Goal: Complete application form

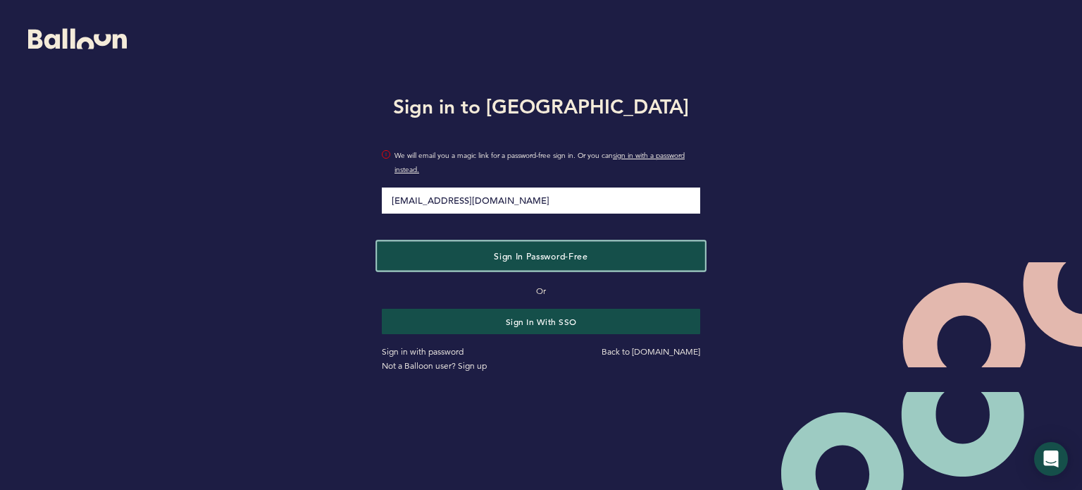
click at [569, 251] on span "Sign in Password-Free" at bounding box center [541, 255] width 94 height 11
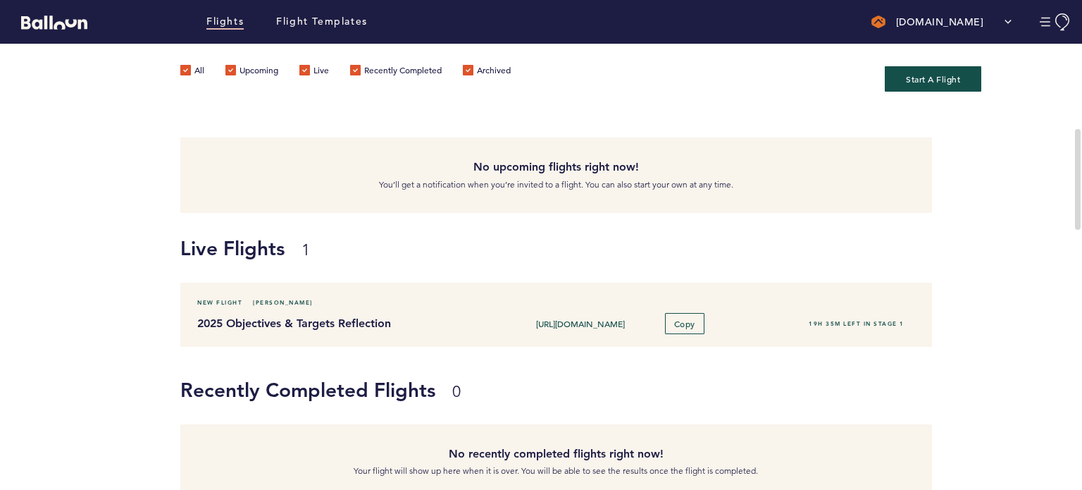
scroll to position [47, 0]
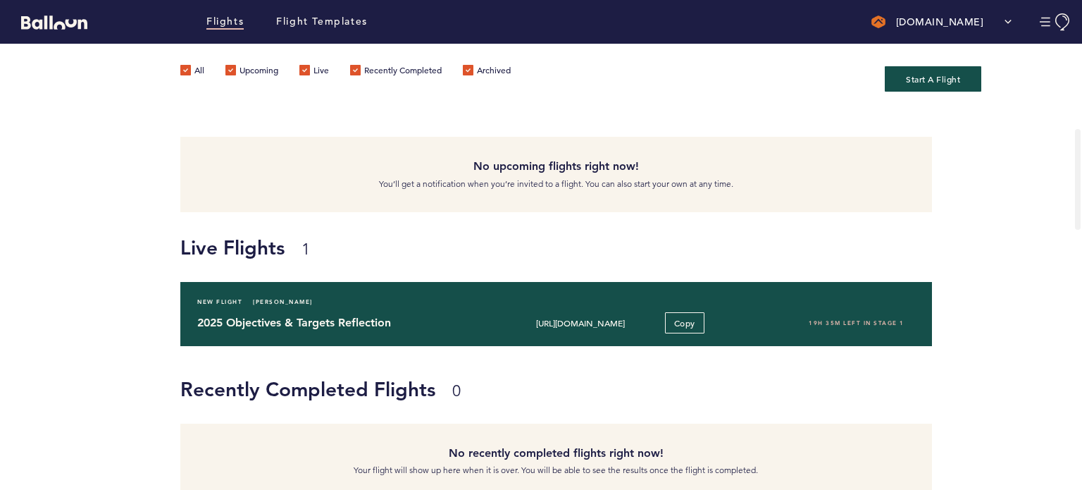
click at [383, 326] on h4 "2025 Objectives & Targets Reflection" at bounding box center [340, 322] width 287 height 17
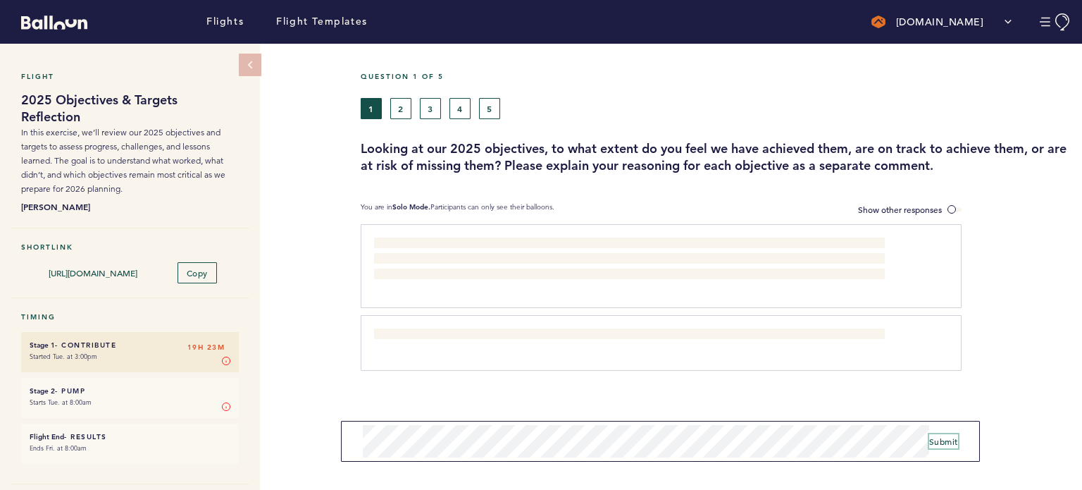
click at [943, 441] on span "Submit" at bounding box center [944, 441] width 29 height 11
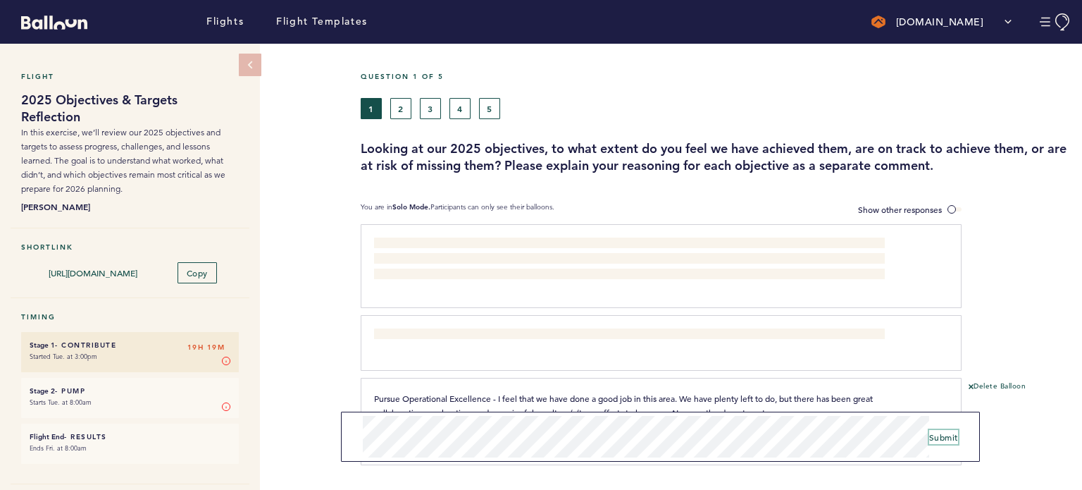
click at [942, 438] on span "Submit" at bounding box center [944, 436] width 29 height 11
click at [930, 443] on button "Submit" at bounding box center [944, 437] width 29 height 14
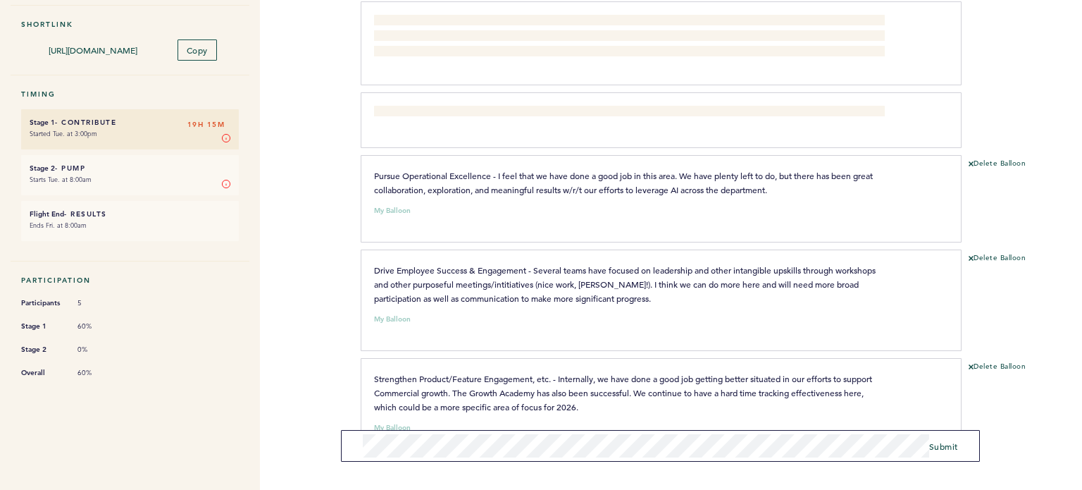
scroll to position [266, 0]
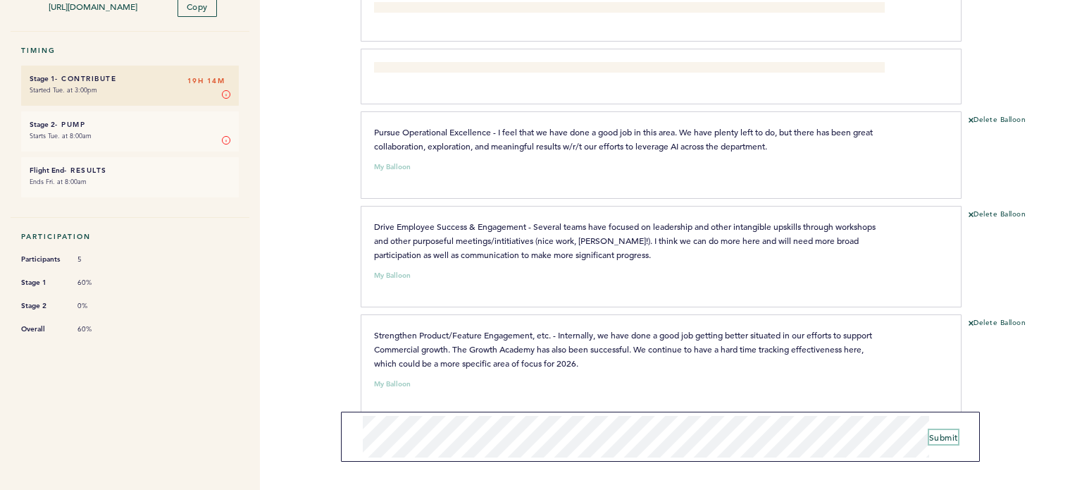
click at [954, 436] on span "Submit" at bounding box center [944, 436] width 29 height 11
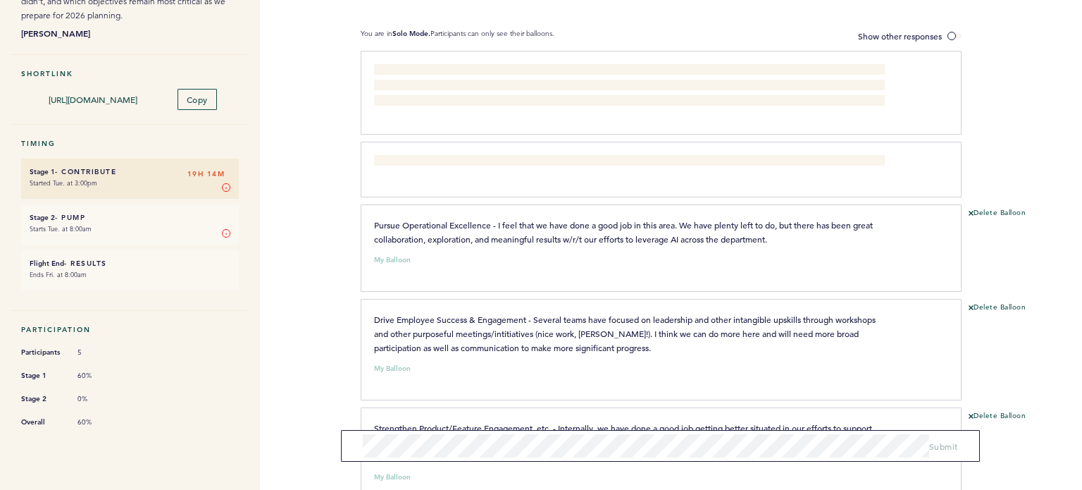
scroll to position [176, 0]
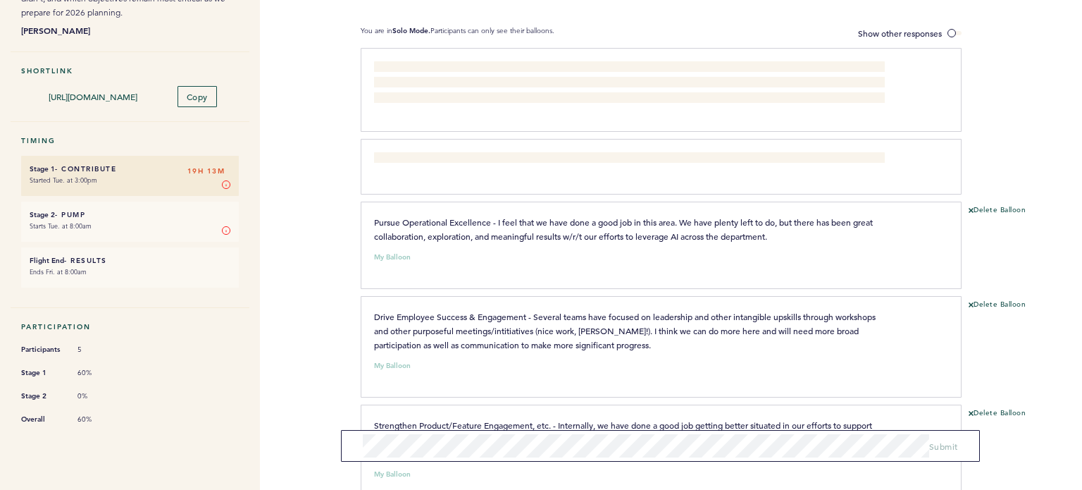
click at [859, 215] on p "Pursue Operational Excellence - I feel that we have done a good job in this are…" at bounding box center [629, 229] width 511 height 28
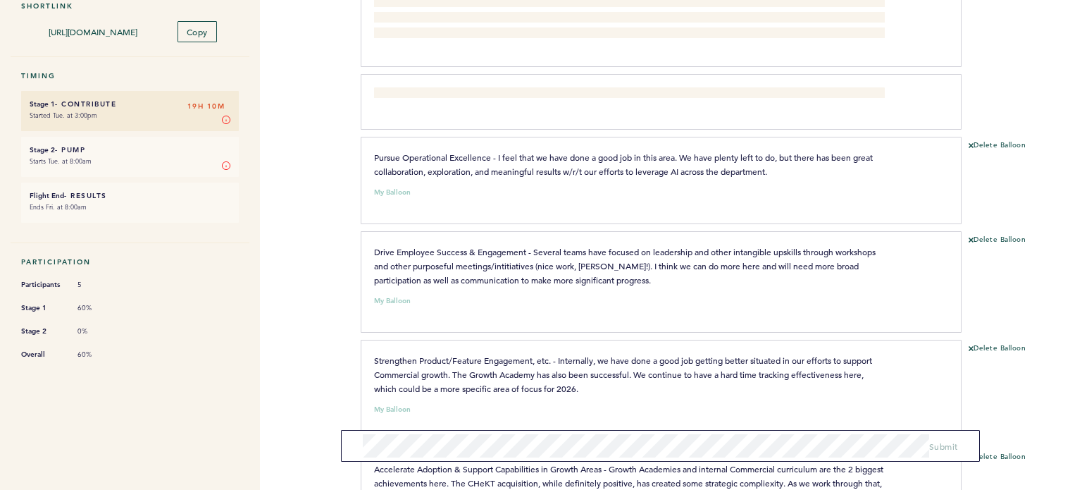
scroll to position [0, 0]
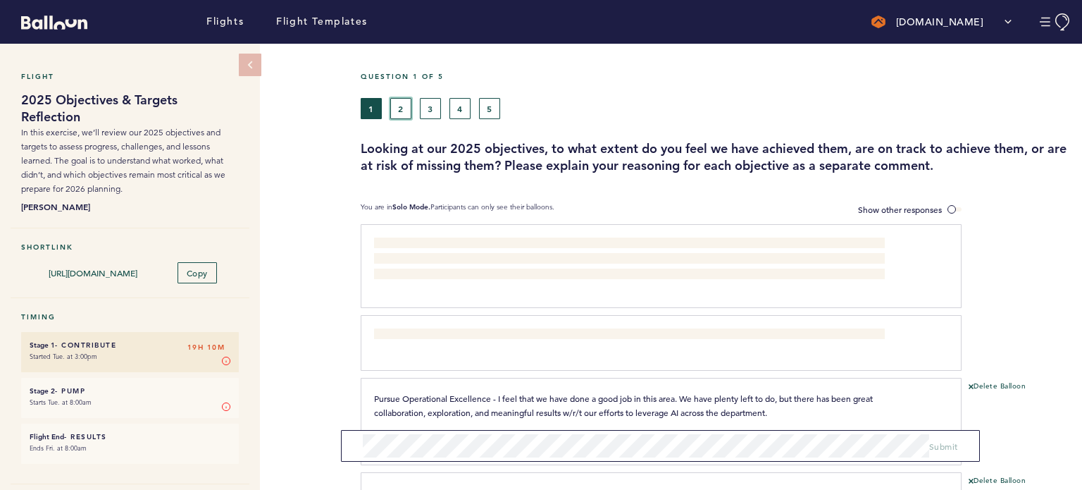
click at [402, 104] on button "2" at bounding box center [400, 108] width 21 height 21
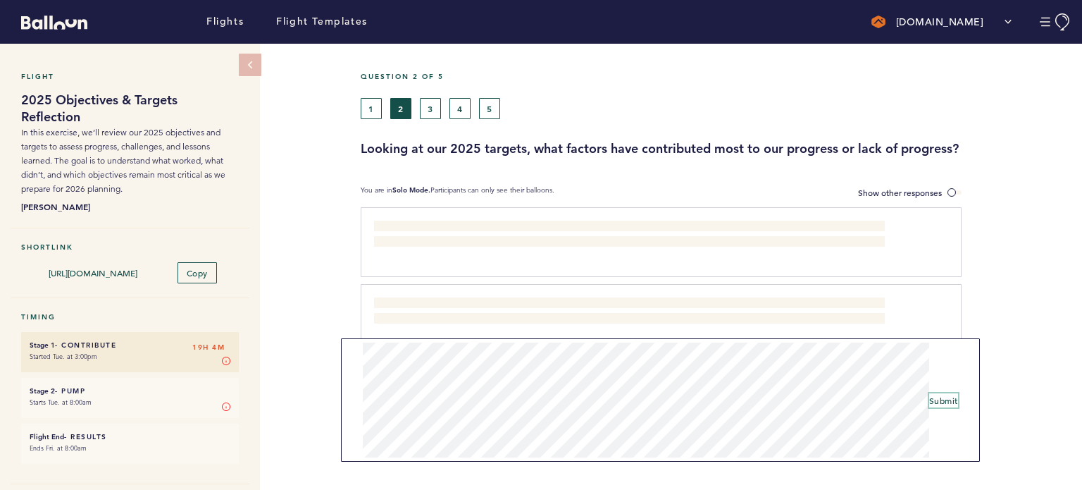
click at [948, 405] on span "Submit" at bounding box center [944, 400] width 29 height 11
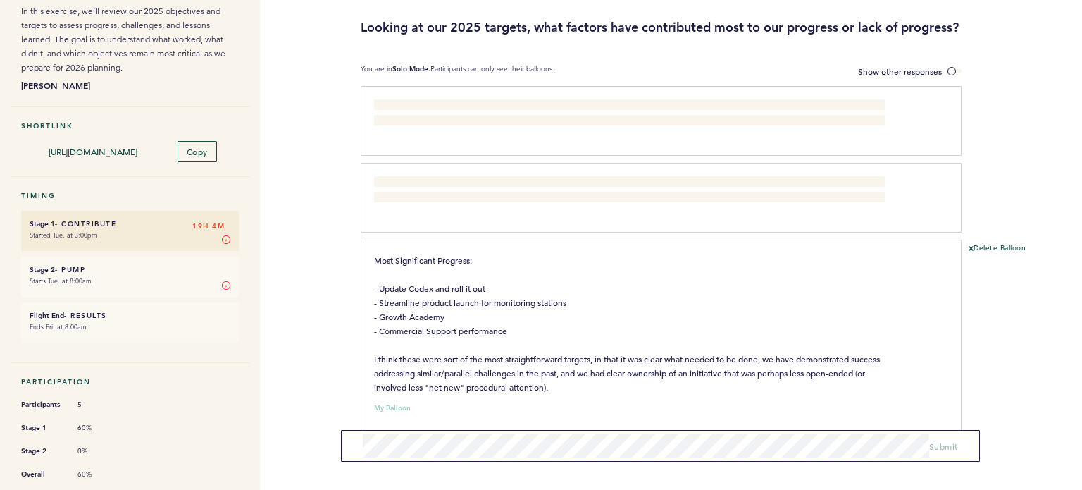
scroll to position [147, 0]
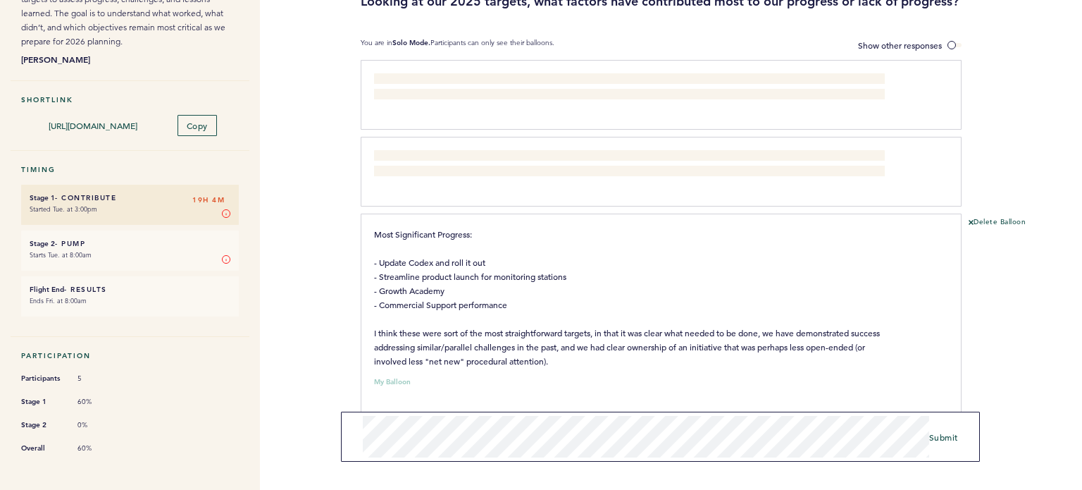
drag, startPoint x: 555, startPoint y: 411, endPoint x: 758, endPoint y: -26, distance: 481.5
click at [758, 0] on html "Flights Flight Templates [DOMAIN_NAME] Segments Team & Subscription [EMAIL_ADDR…" at bounding box center [541, 245] width 1082 height 490
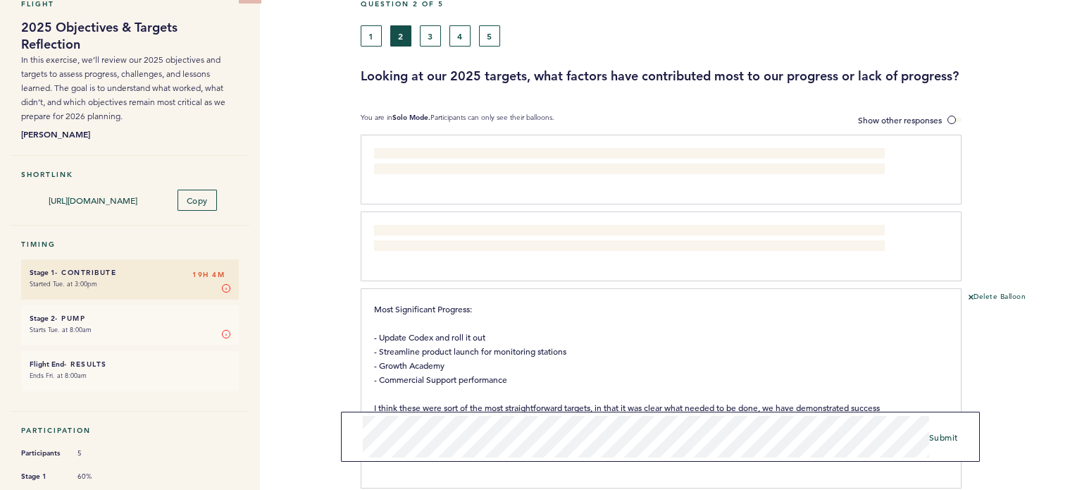
click at [1054, 123] on section "You are in Solo Mode. Participants can only see their balloons. Show other resp…" at bounding box center [722, 120] width 722 height 15
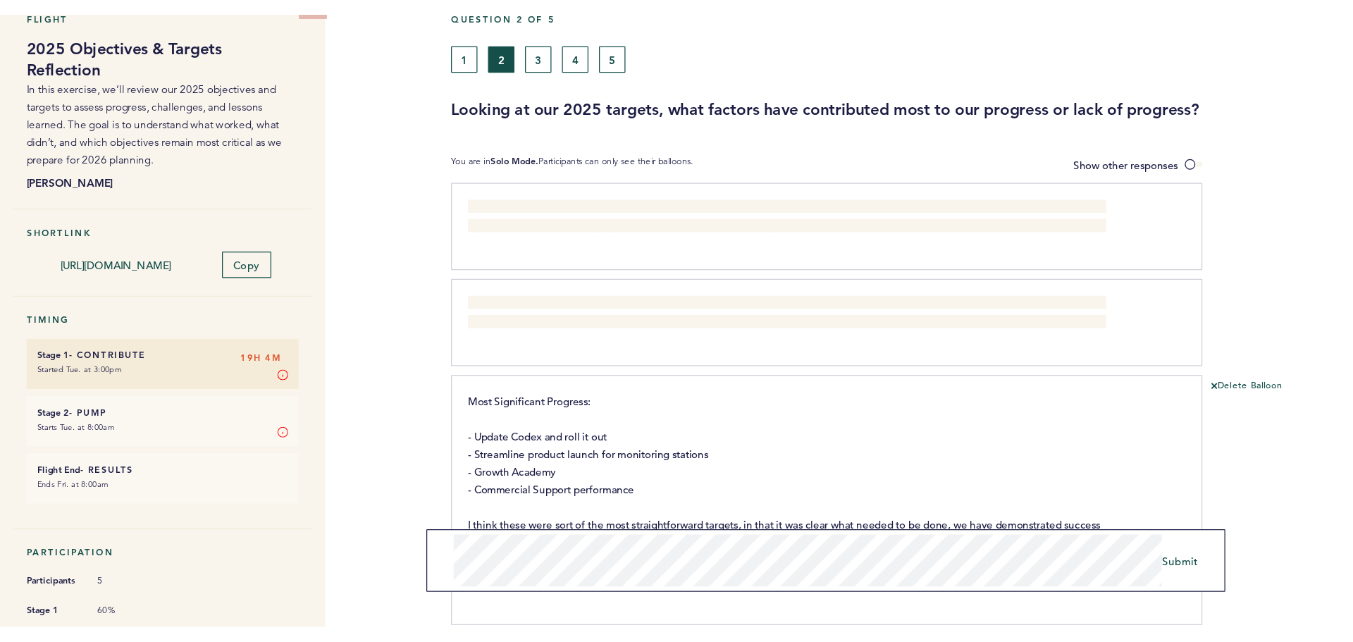
scroll to position [147, 0]
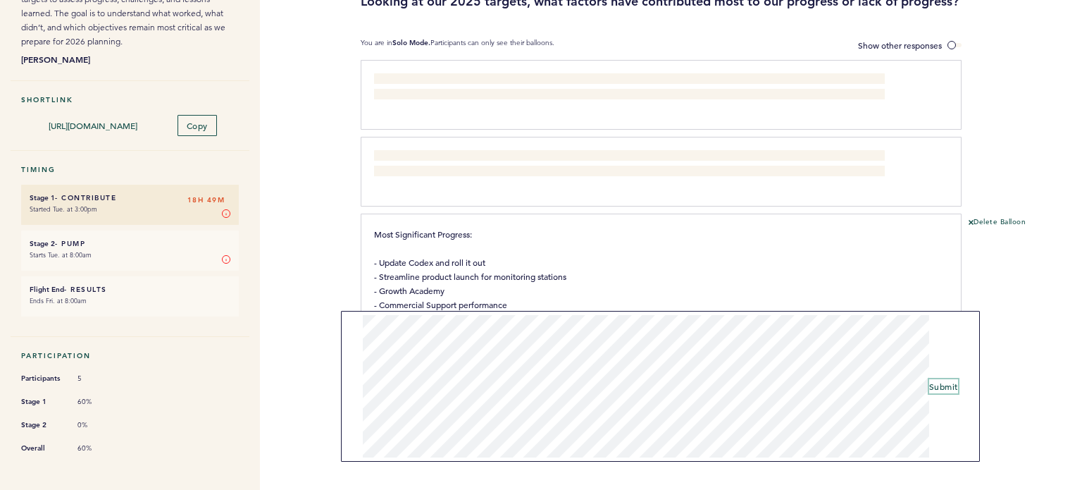
click at [951, 385] on span "Submit" at bounding box center [944, 386] width 29 height 11
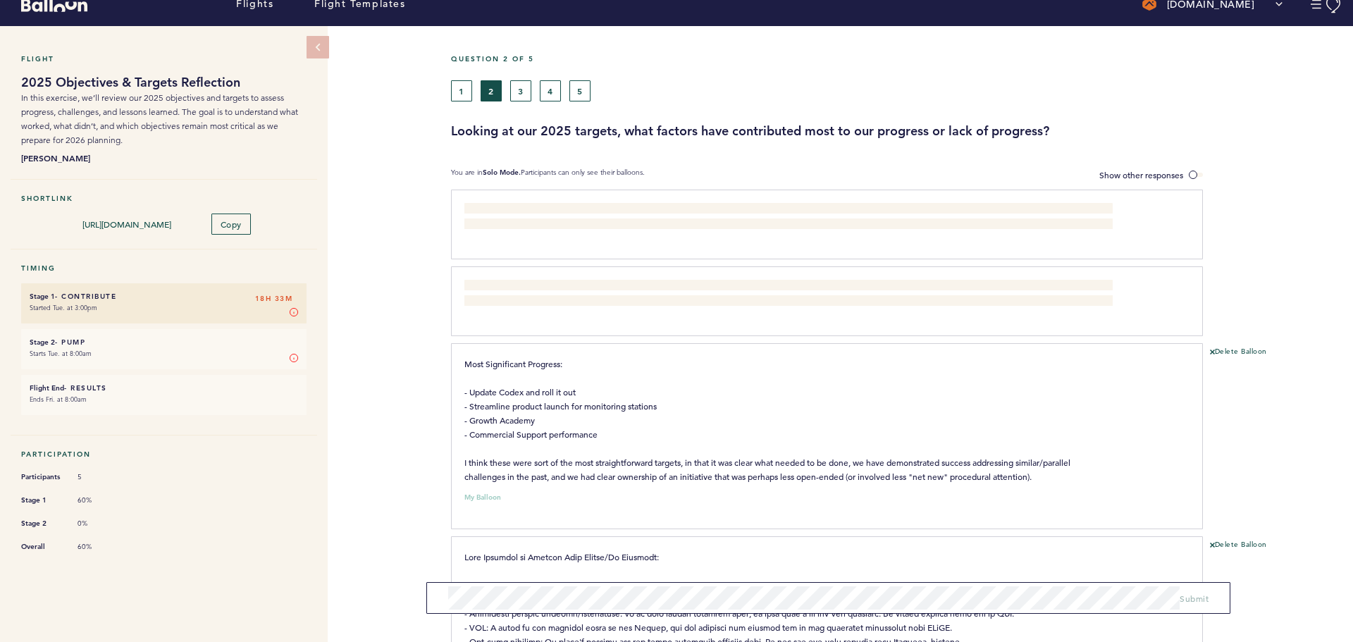
scroll to position [0, 0]
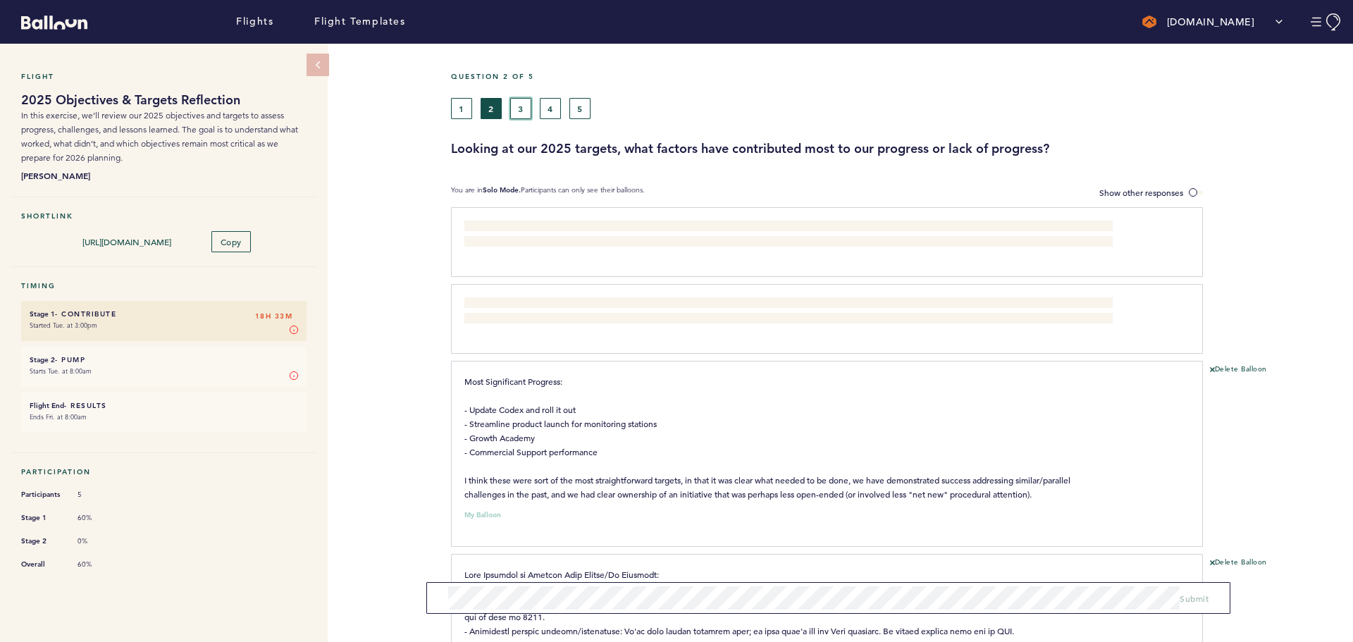
click at [520, 109] on button "3" at bounding box center [520, 108] width 21 height 21
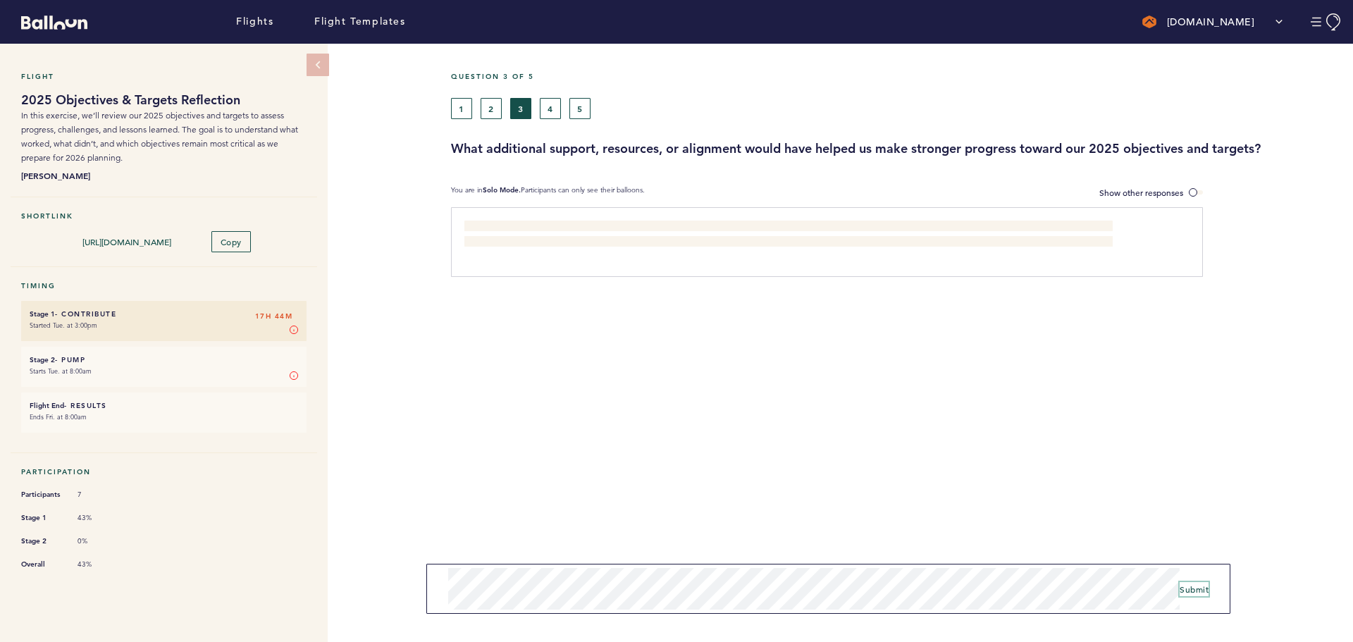
click at [1082, 489] on span "Submit" at bounding box center [1194, 589] width 29 height 11
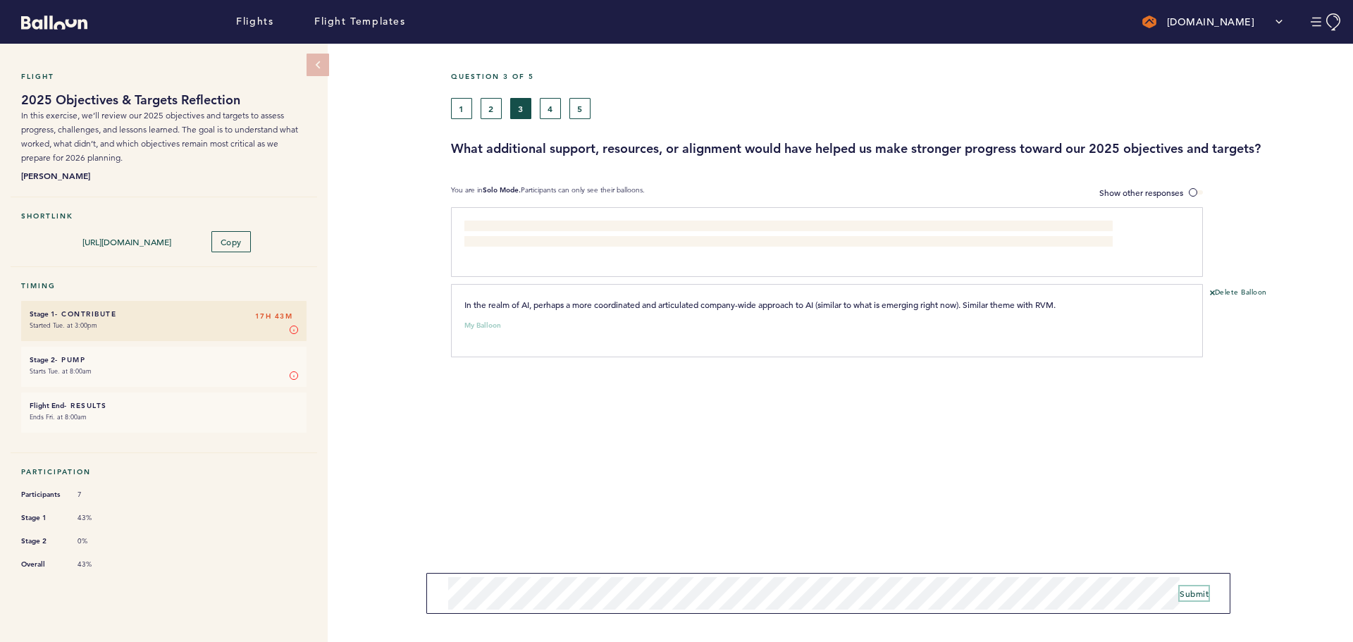
click at [1082, 489] on span "Submit" at bounding box center [1194, 593] width 29 height 11
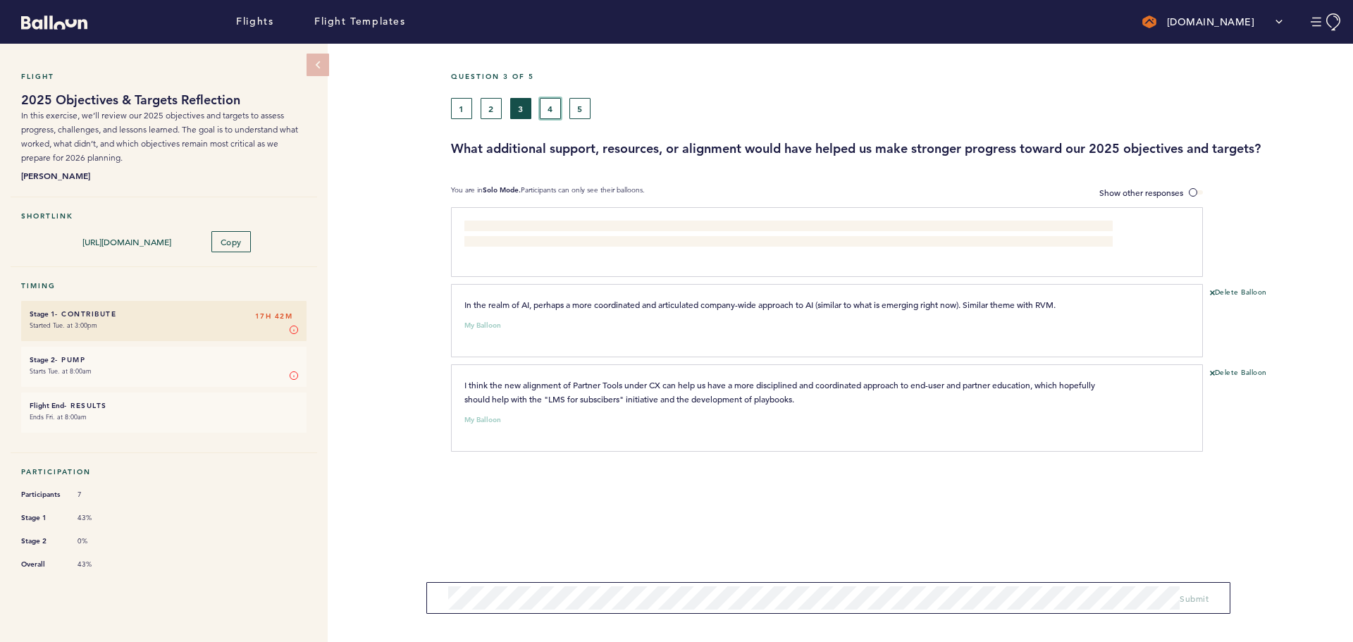
click at [549, 110] on button "4" at bounding box center [550, 108] width 21 height 21
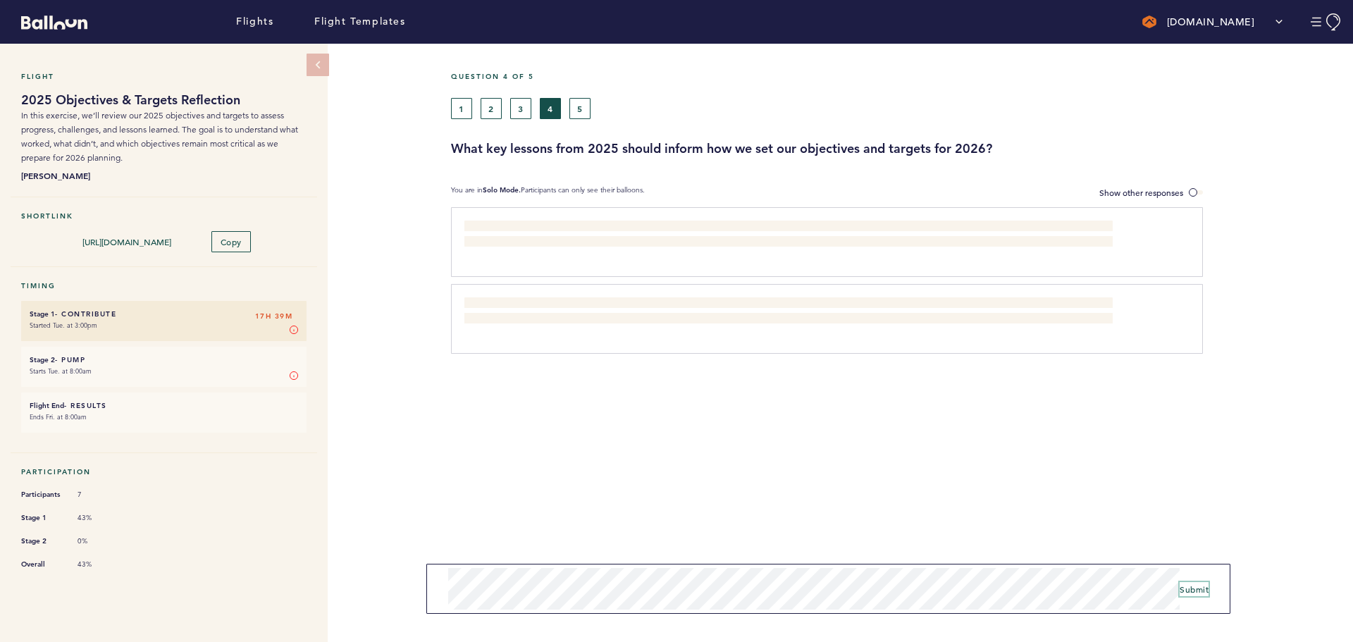
click at [1082, 489] on span "Submit" at bounding box center [1194, 589] width 29 height 11
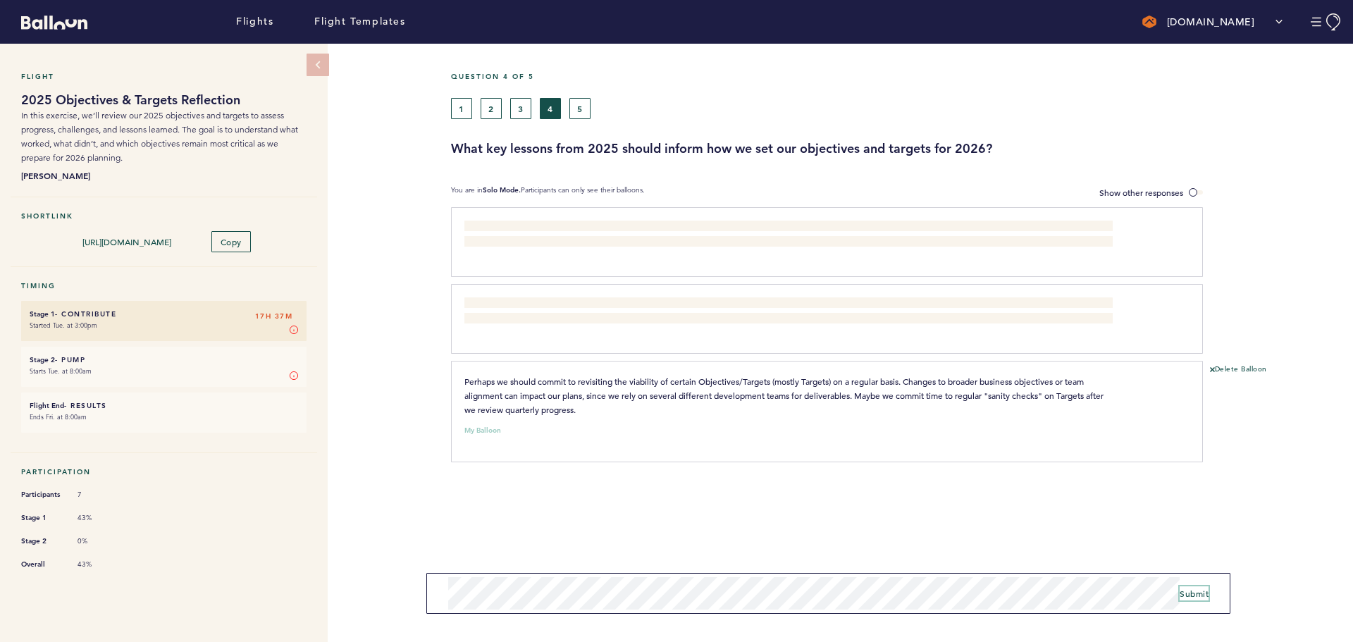
click at [1082, 489] on span "Submit" at bounding box center [1194, 593] width 29 height 11
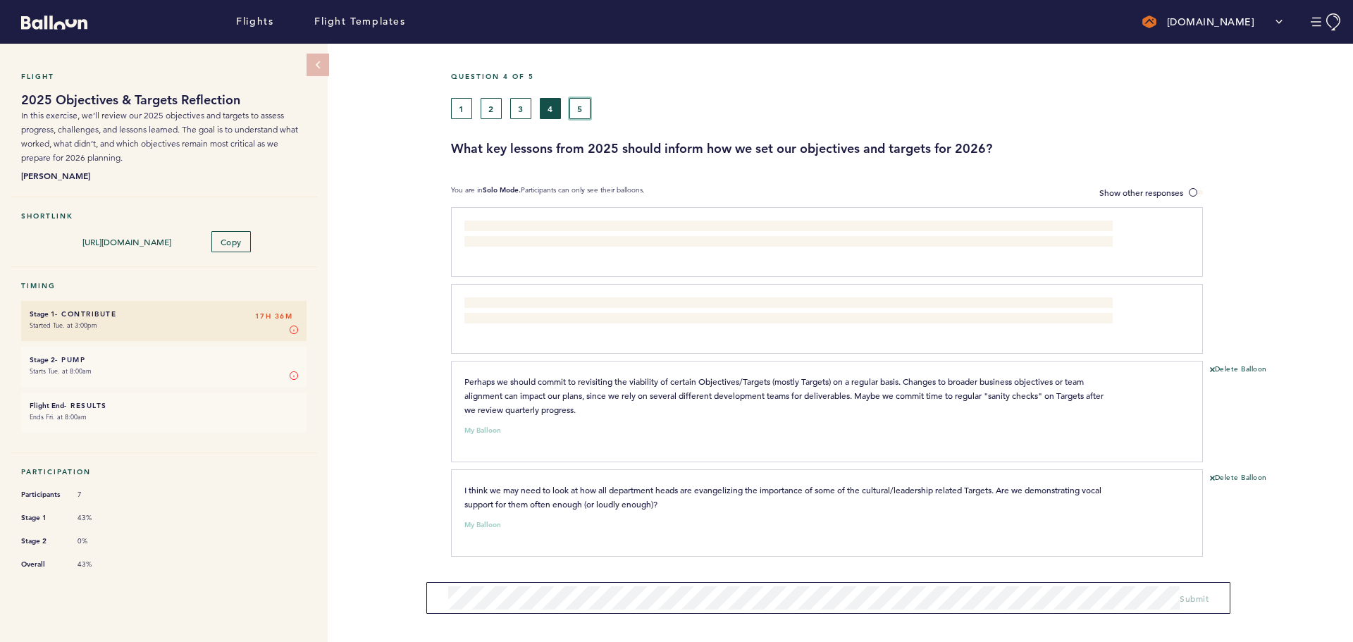
click at [580, 107] on button "5" at bounding box center [579, 108] width 21 height 21
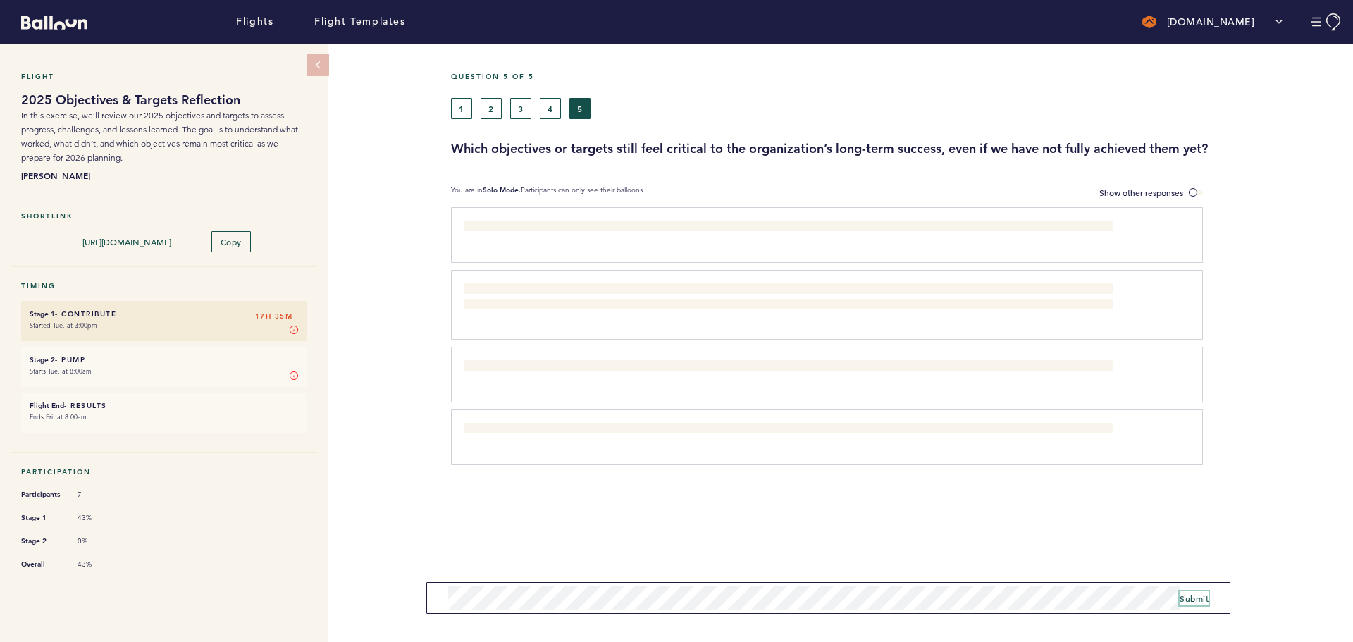
click at [1082, 489] on span "Submit" at bounding box center [1194, 598] width 29 height 11
click at [1082, 489] on span "Submit" at bounding box center [1194, 593] width 29 height 11
